Goal: Information Seeking & Learning: Learn about a topic

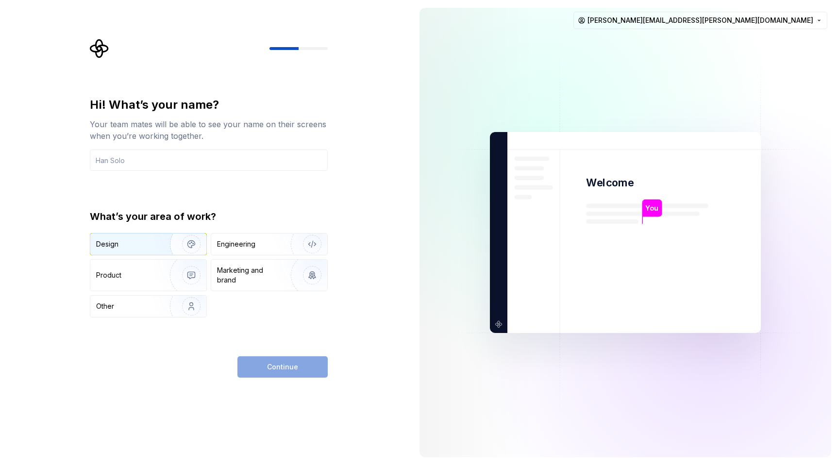
click at [149, 251] on div "Design" at bounding box center [148, 243] width 116 height 21
click at [151, 244] on div "Design" at bounding box center [131, 244] width 71 height 10
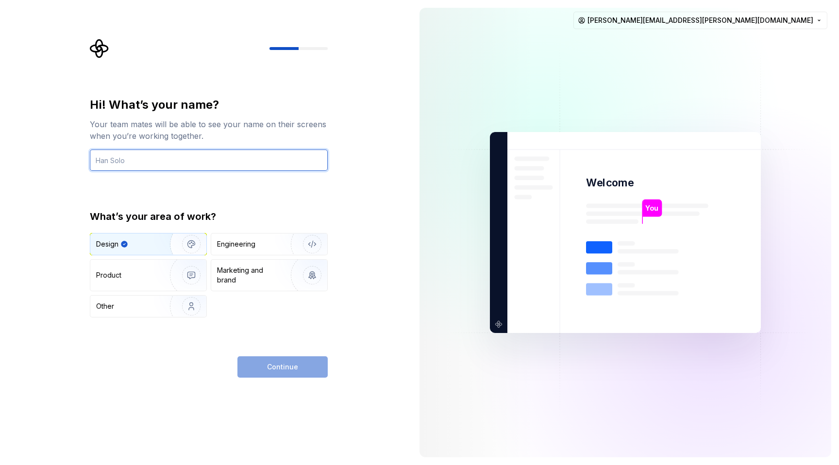
click at [214, 164] on input "text" at bounding box center [209, 159] width 238 height 21
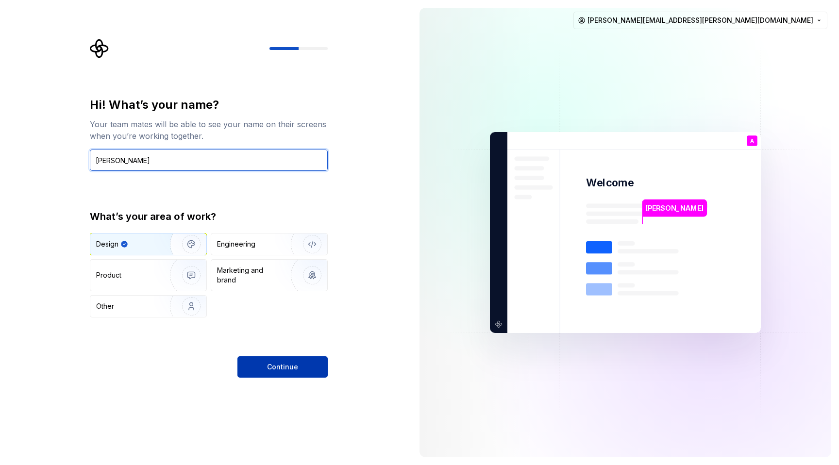
type input "[PERSON_NAME]"
click at [292, 363] on span "Continue" at bounding box center [282, 367] width 31 height 10
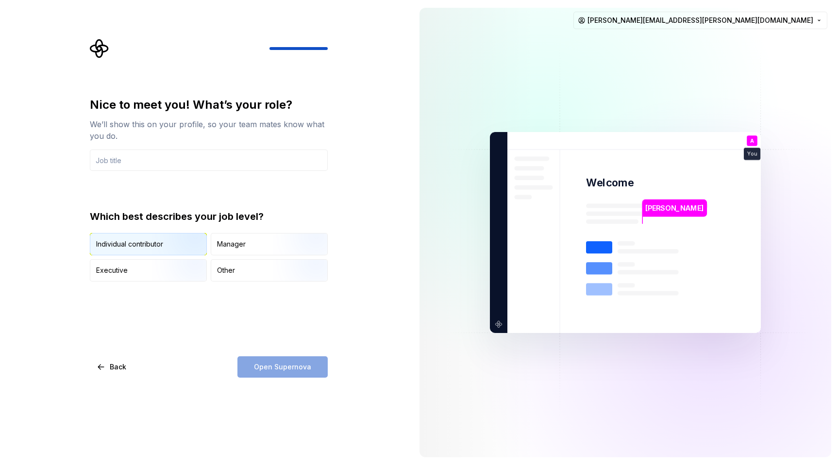
click at [180, 244] on img "button" at bounding box center [183, 256] width 62 height 65
click at [183, 156] on input "text" at bounding box center [209, 159] width 238 height 21
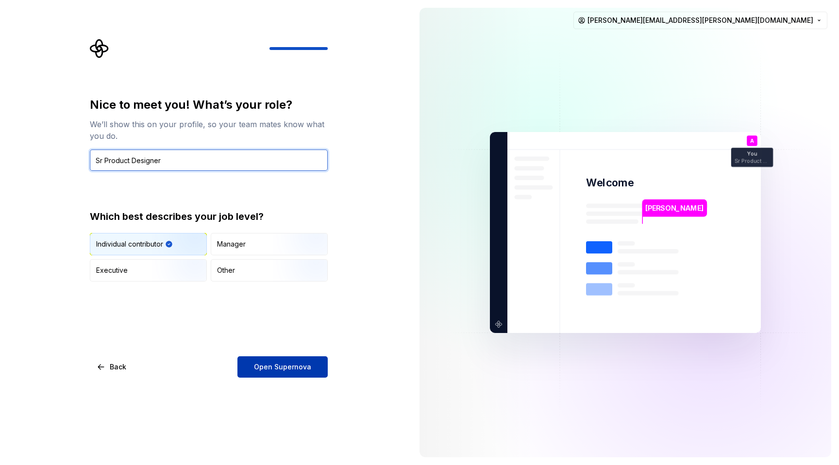
type input "Sr Product Designer"
click at [292, 362] on span "Open Supernova" at bounding box center [282, 367] width 57 height 10
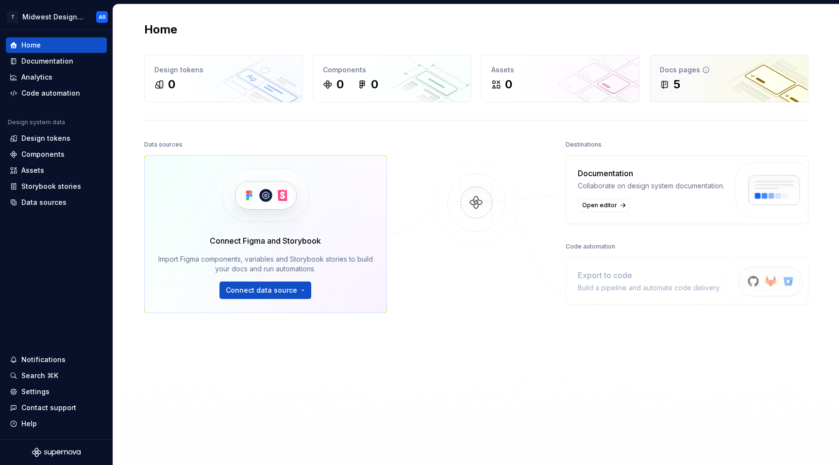
click at [694, 82] on div "5" at bounding box center [728, 85] width 138 height 16
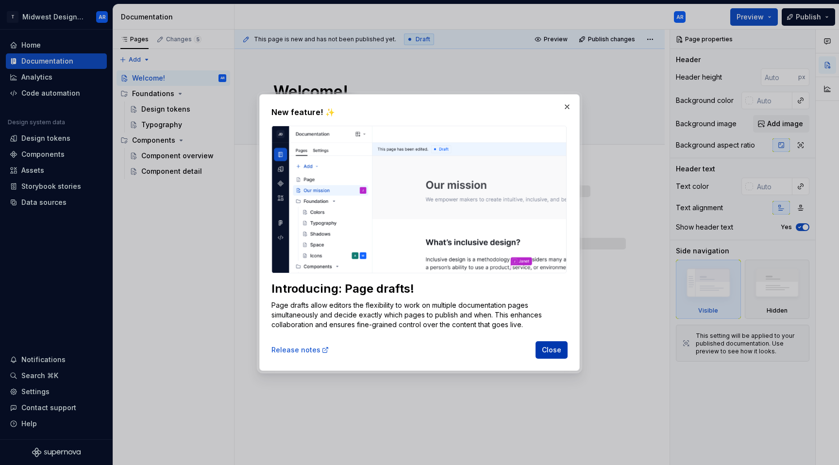
click at [548, 348] on span "Close" at bounding box center [551, 350] width 19 height 10
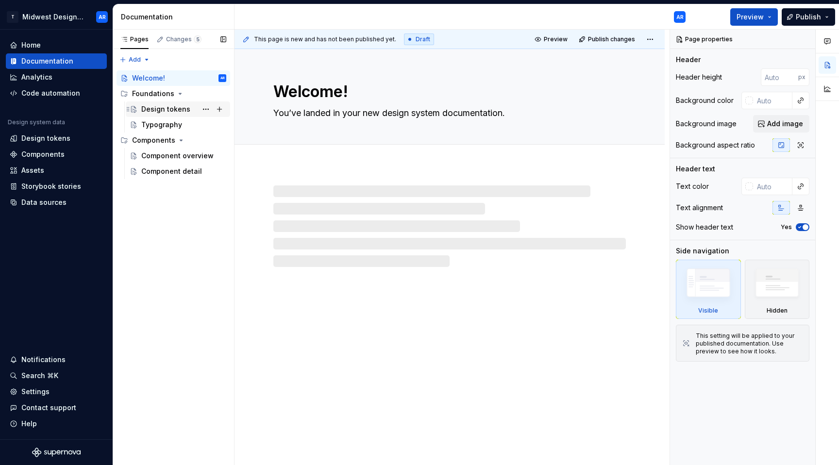
click at [146, 108] on div "Design tokens" at bounding box center [165, 109] width 49 height 10
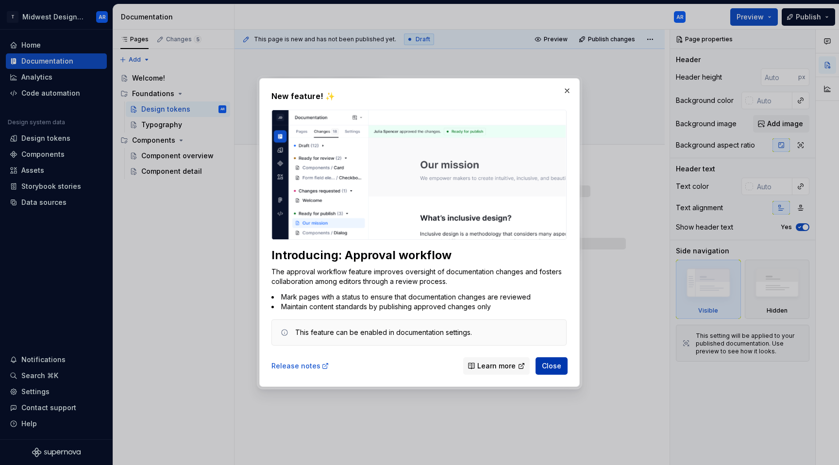
click at [548, 369] on span "Close" at bounding box center [551, 366] width 19 height 10
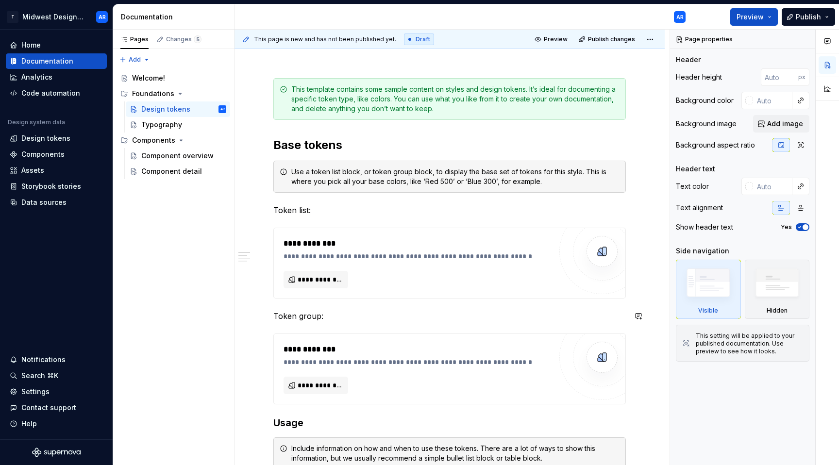
scroll to position [144, 0]
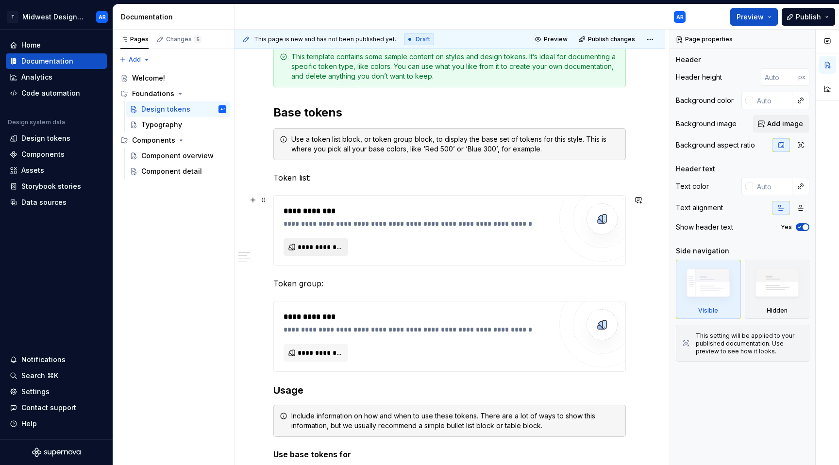
click at [317, 249] on span "**********" at bounding box center [319, 247] width 44 height 10
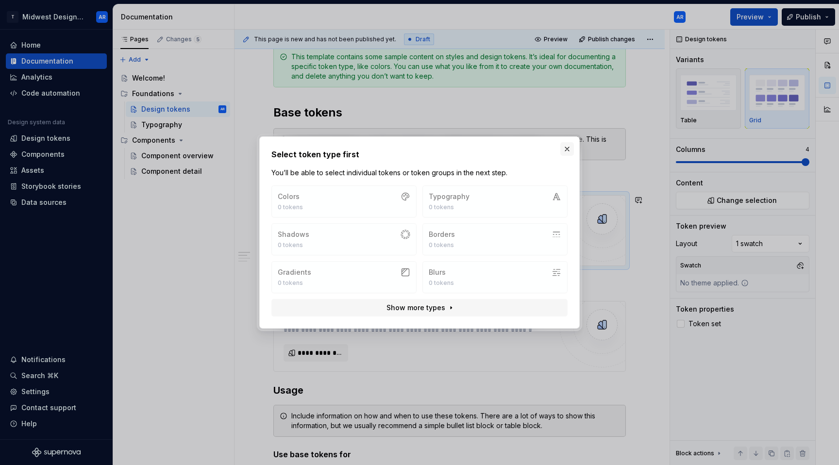
click at [572, 148] on button "button" at bounding box center [567, 149] width 14 height 14
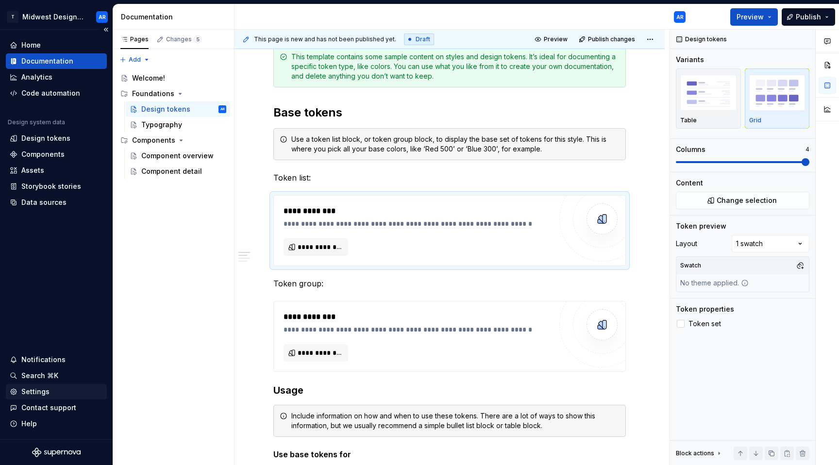
click at [60, 389] on div "Settings" at bounding box center [56, 392] width 93 height 10
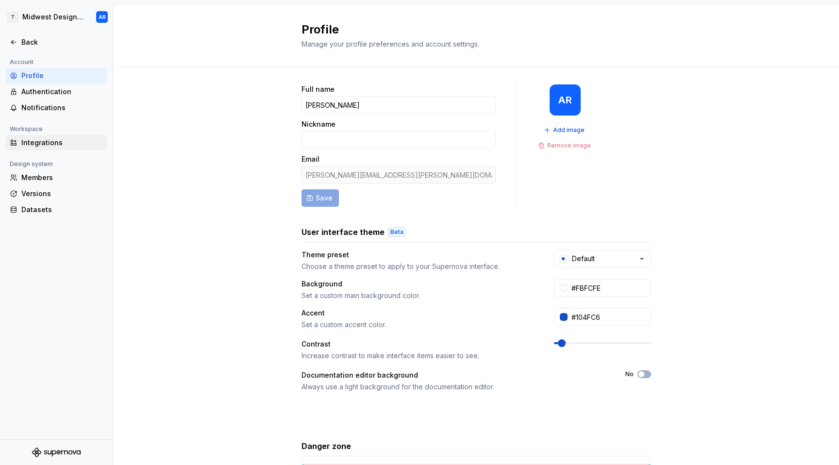
click at [70, 144] on div "Integrations" at bounding box center [62, 143] width 82 height 10
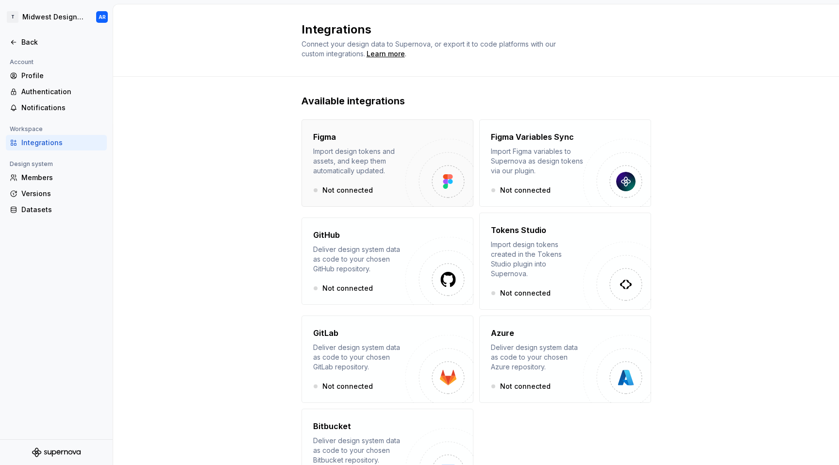
click at [443, 179] on img "button" at bounding box center [448, 181] width 10 height 15
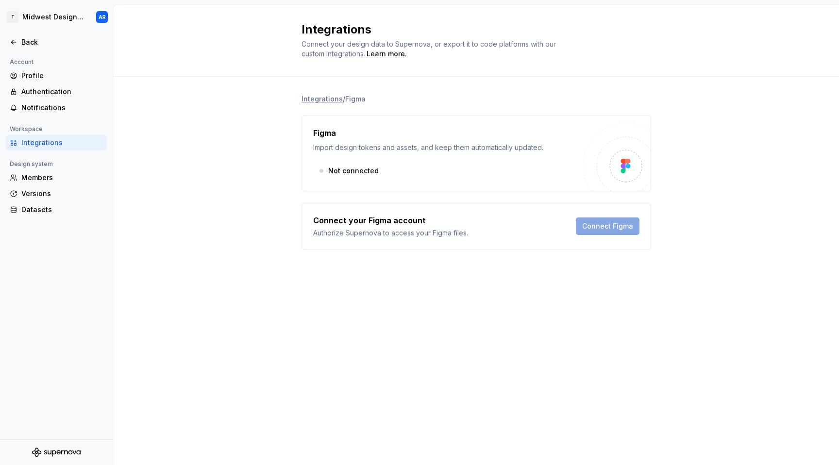
click at [619, 225] on div "Connect Figma" at bounding box center [608, 225] width 64 height 23
click at [34, 95] on div "Authentication" at bounding box center [62, 92] width 82 height 10
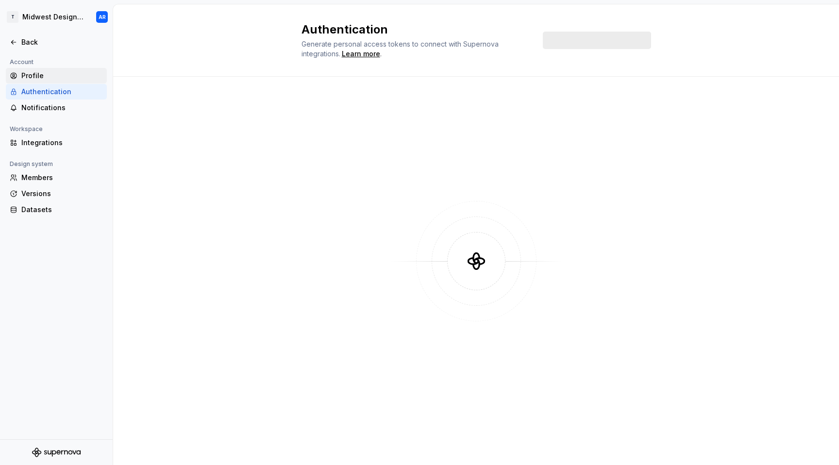
click at [42, 80] on div "Profile" at bounding box center [62, 76] width 82 height 10
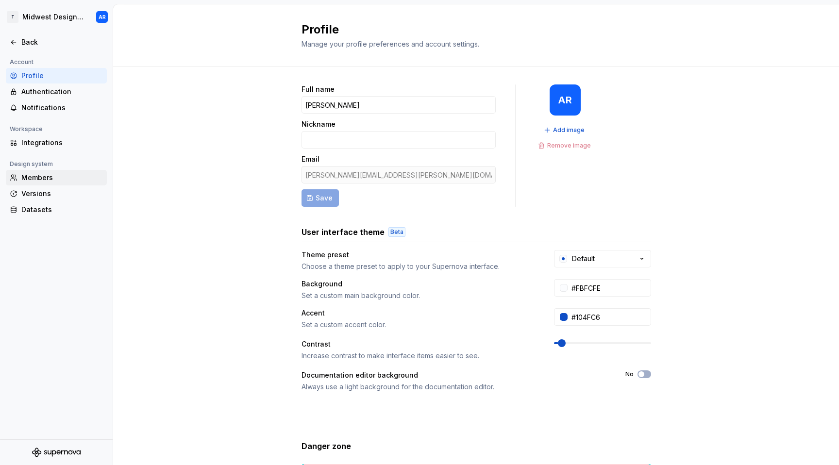
click at [56, 171] on div "Members" at bounding box center [56, 178] width 101 height 16
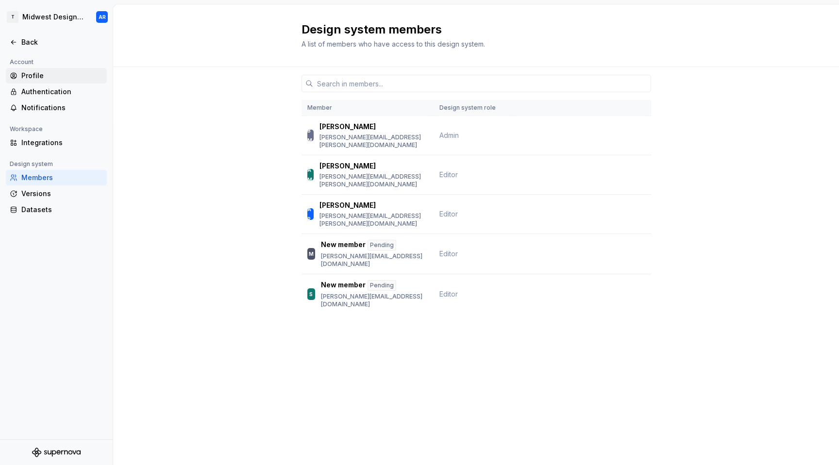
click at [24, 72] on div "Profile" at bounding box center [62, 76] width 82 height 10
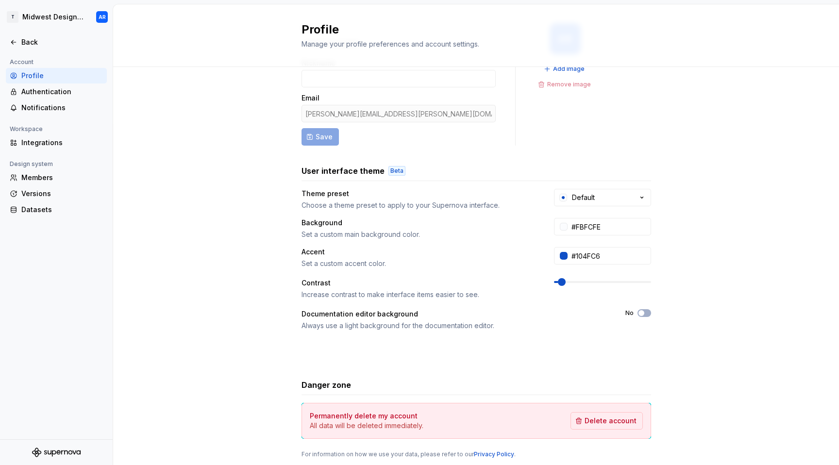
scroll to position [91, 0]
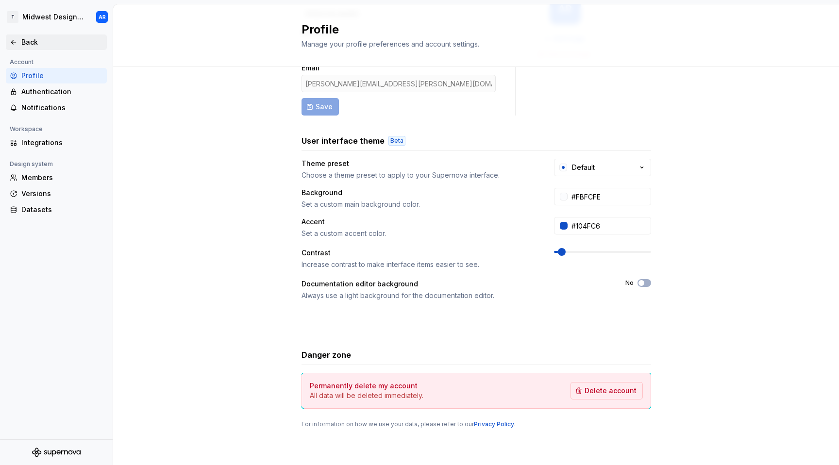
click at [18, 44] on div "Back" at bounding box center [56, 42] width 93 height 10
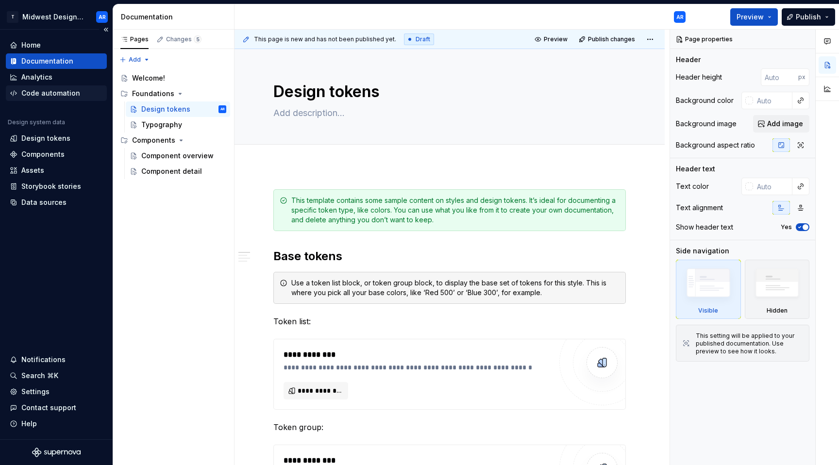
click at [50, 91] on div "Code automation" at bounding box center [50, 93] width 59 height 10
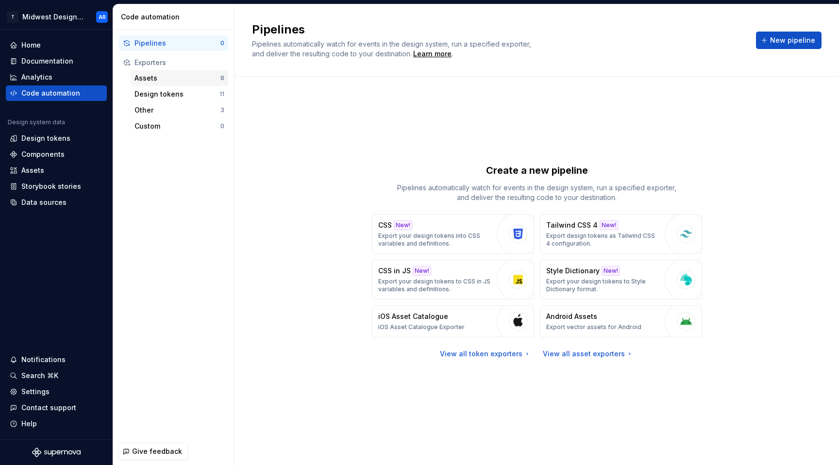
click at [136, 78] on div "Assets" at bounding box center [177, 78] width 86 height 10
click at [149, 96] on div "Design tokens" at bounding box center [176, 94] width 85 height 10
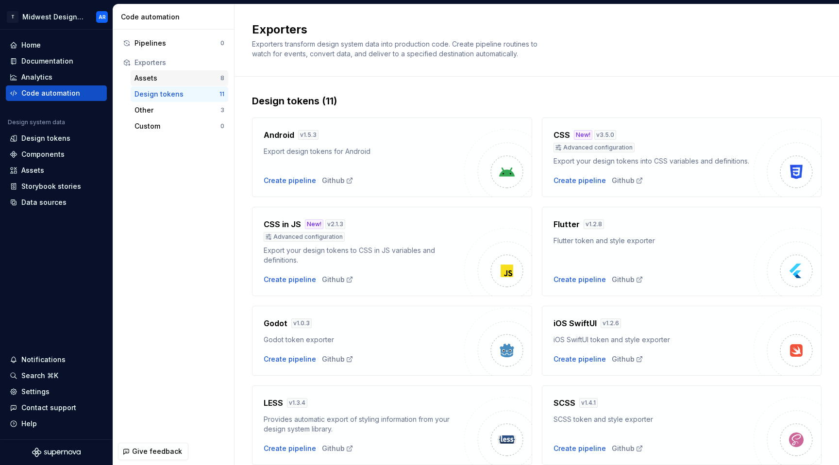
click at [180, 82] on div "Assets" at bounding box center [177, 78] width 86 height 10
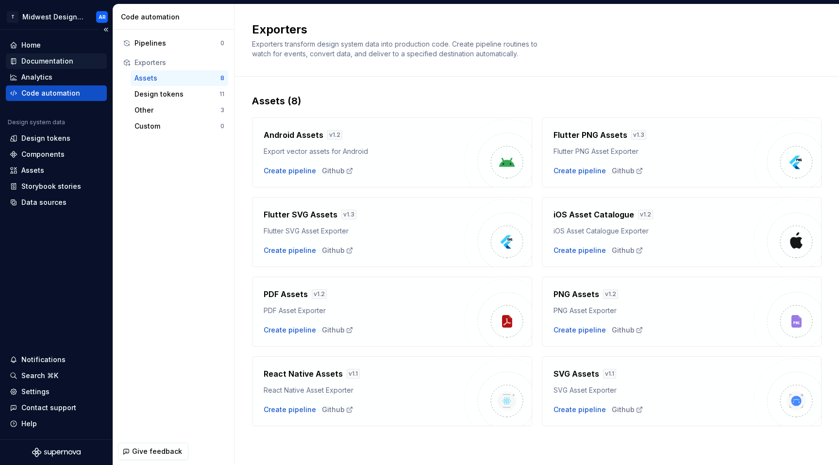
click at [67, 66] on div "Documentation" at bounding box center [47, 61] width 52 height 10
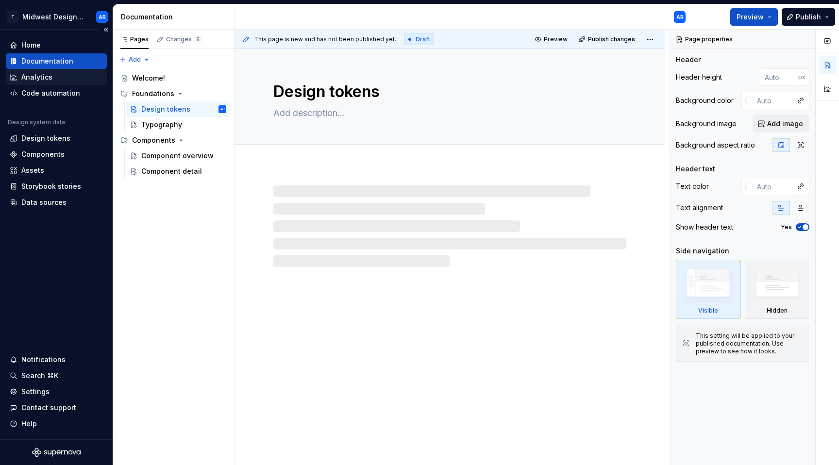
click at [56, 82] on div "Analytics" at bounding box center [56, 77] width 101 height 16
type textarea "*"
